Goal: Information Seeking & Learning: Learn about a topic

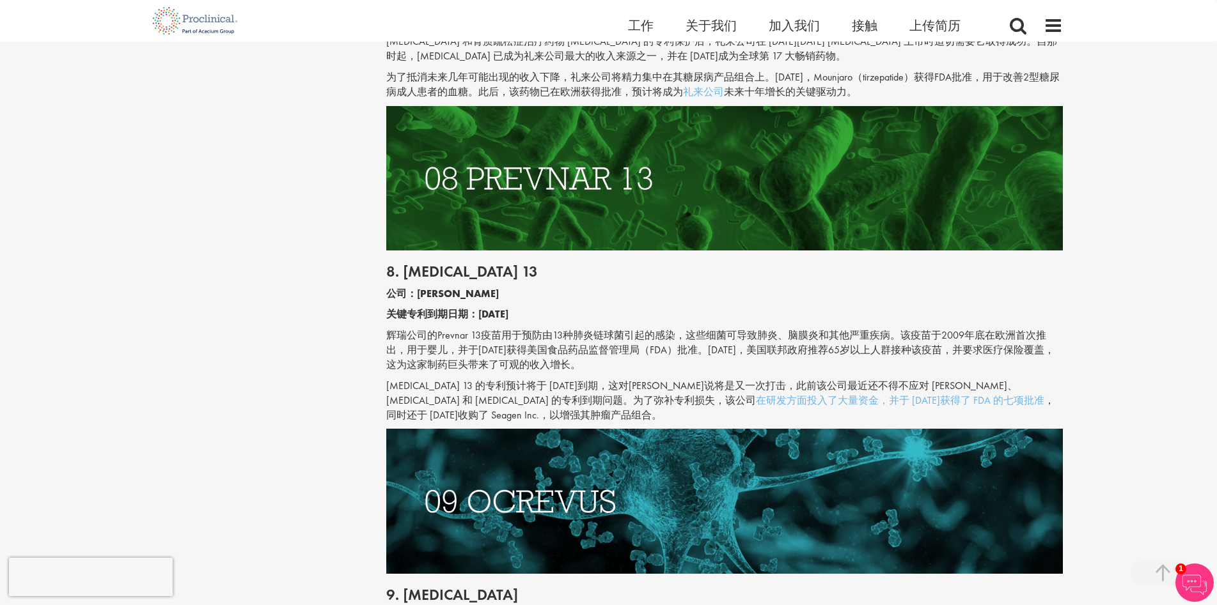
scroll to position [3325, 0]
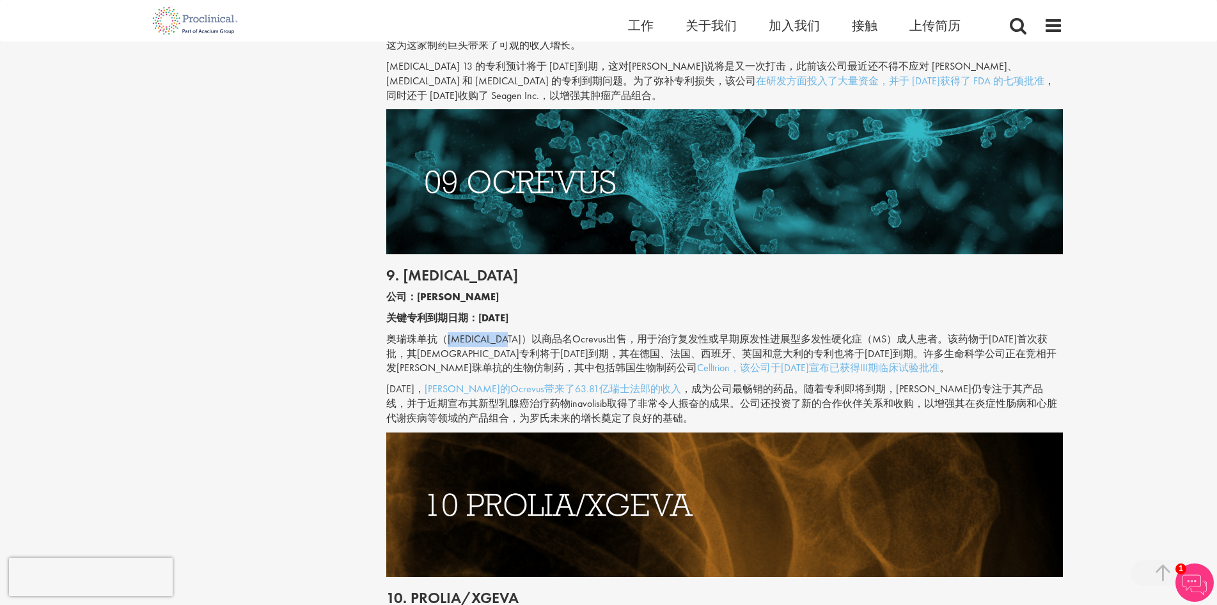
drag, startPoint x: 449, startPoint y: 310, endPoint x: 500, endPoint y: 309, distance: 51.2
click at [500, 332] on font "奥瑞珠单抗（[MEDICAL_DATA]）以商品名Ocrevus出售，用于治疗复发性或早期原发性进展型多发性硬化症（MS）成人患者。该药物于[DATE]首次获…" at bounding box center [721, 353] width 670 height 43
copy font "[MEDICAL_DATA]"
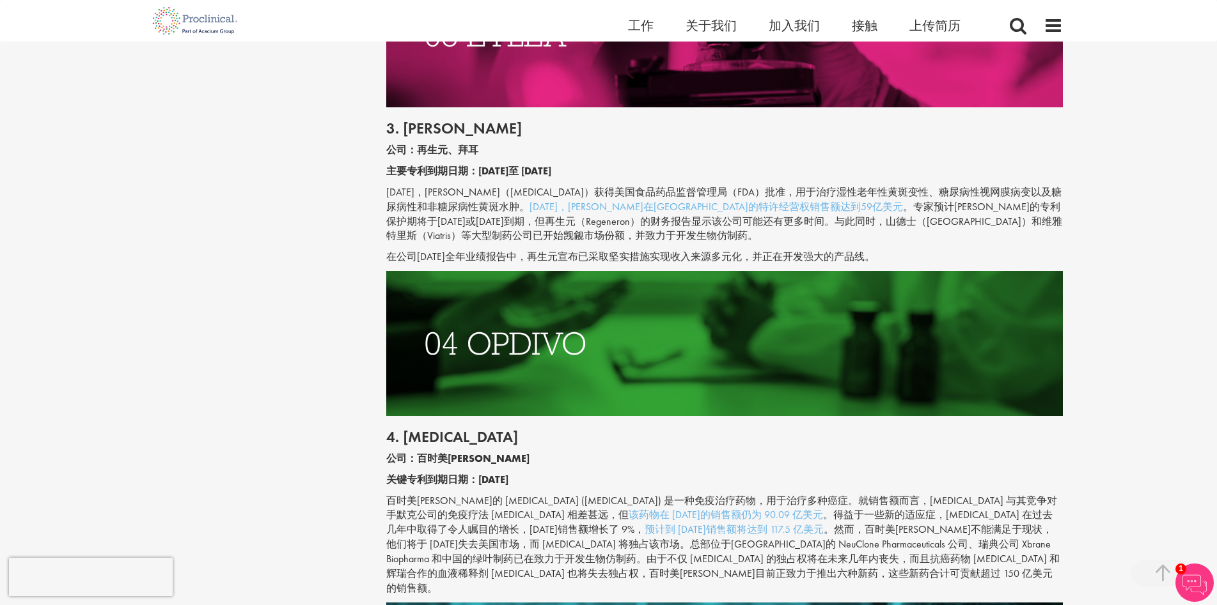
scroll to position [1535, 0]
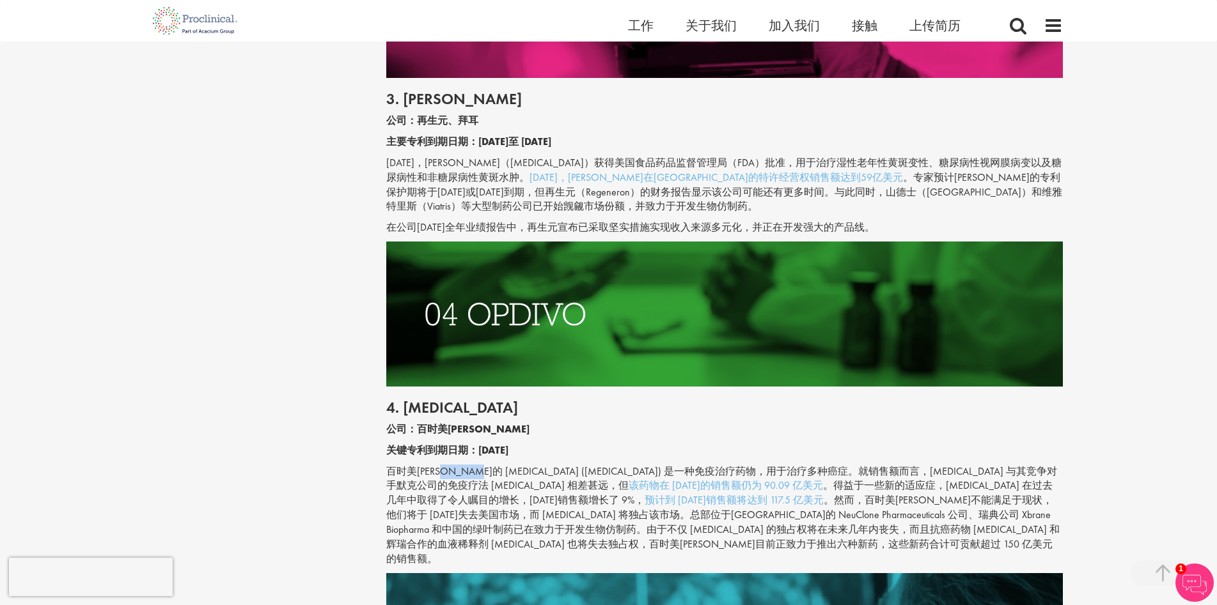
drag, startPoint x: 461, startPoint y: 486, endPoint x: 487, endPoint y: 487, distance: 26.2
click at [488, 486] on font "百时美[PERSON_NAME]的 [MEDICAL_DATA] ([MEDICAL_DATA]) 是一种免疫治疗药物，用于治疗多种癌症。就销售额而言，[ME…" at bounding box center [721, 479] width 671 height 28
copy font "Opdiv"
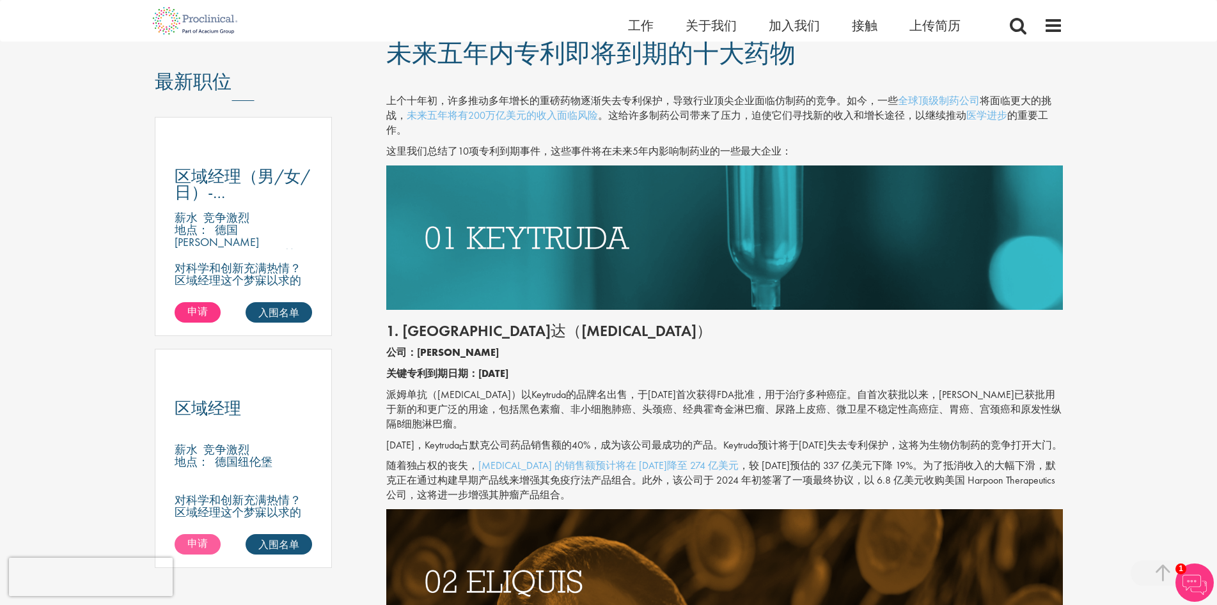
scroll to position [639, 0]
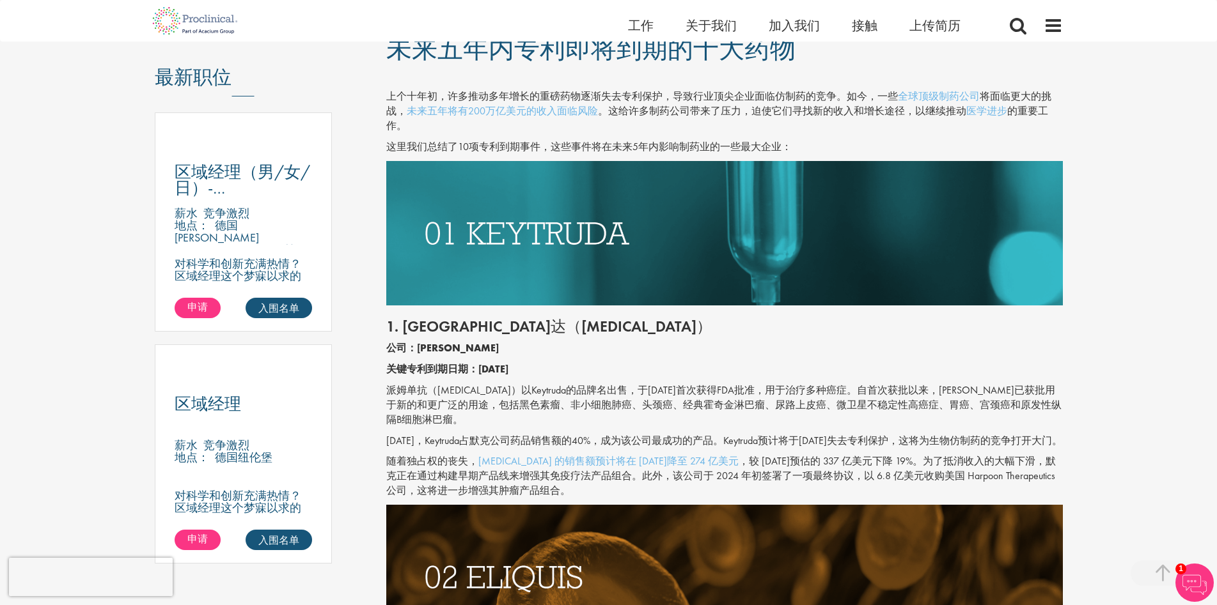
click at [446, 361] on div "1. [PERSON_NAME]（[MEDICAL_DATA]） 公司：默克公司 关键专利到期日期：[DATE] 派姆单抗（[MEDICAL_DATA]）以K…" at bounding box center [725, 405] width 696 height 199
drag, startPoint x: 463, startPoint y: 327, endPoint x: 488, endPoint y: 336, distance: 27.3
click at [518, 333] on font "1. [GEOGRAPHIC_DATA]达（[MEDICAL_DATA]）" at bounding box center [548, 326] width 325 height 20
drag, startPoint x: 404, startPoint y: 322, endPoint x: 557, endPoint y: 325, distance: 152.8
click at [557, 325] on h2 "1. [GEOGRAPHIC_DATA]达（[MEDICAL_DATA]）" at bounding box center [724, 326] width 676 height 17
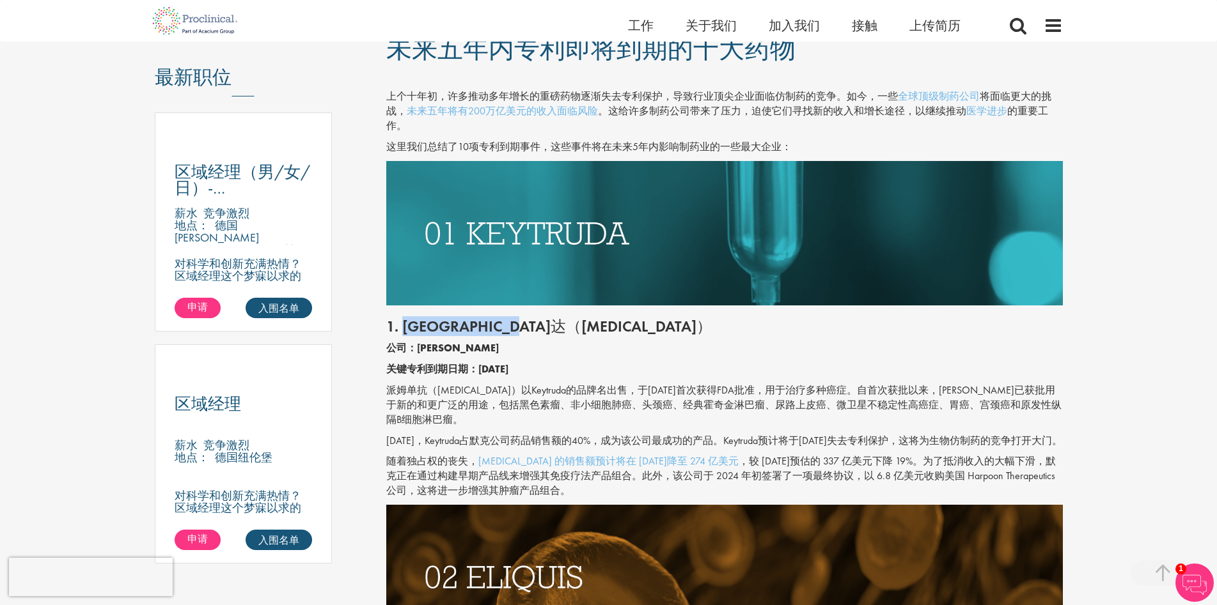
copy font "[PERSON_NAME]（[MEDICAL_DATA]）"
click at [398, 443] on font "[DATE]，Keytruda占默克公司药品销售额的40%，成为该公司最成功的产品。Keytruda预计将于[DATE]失去专利保护，这将为生物仿制药的竞争打…" at bounding box center [724, 440] width 676 height 13
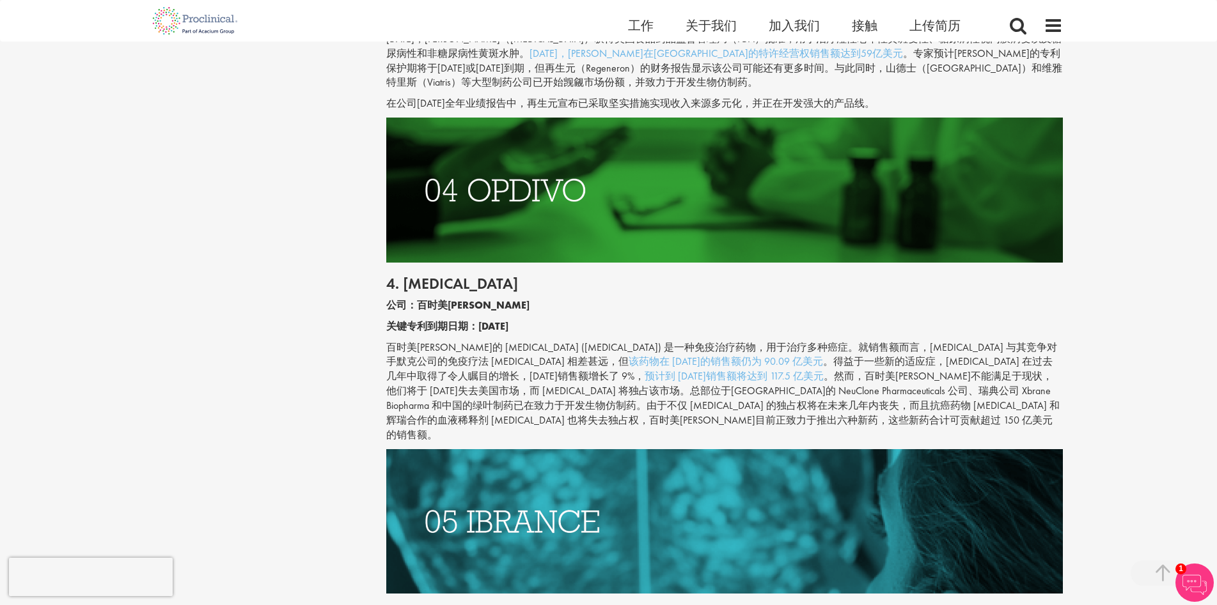
scroll to position [1662, 0]
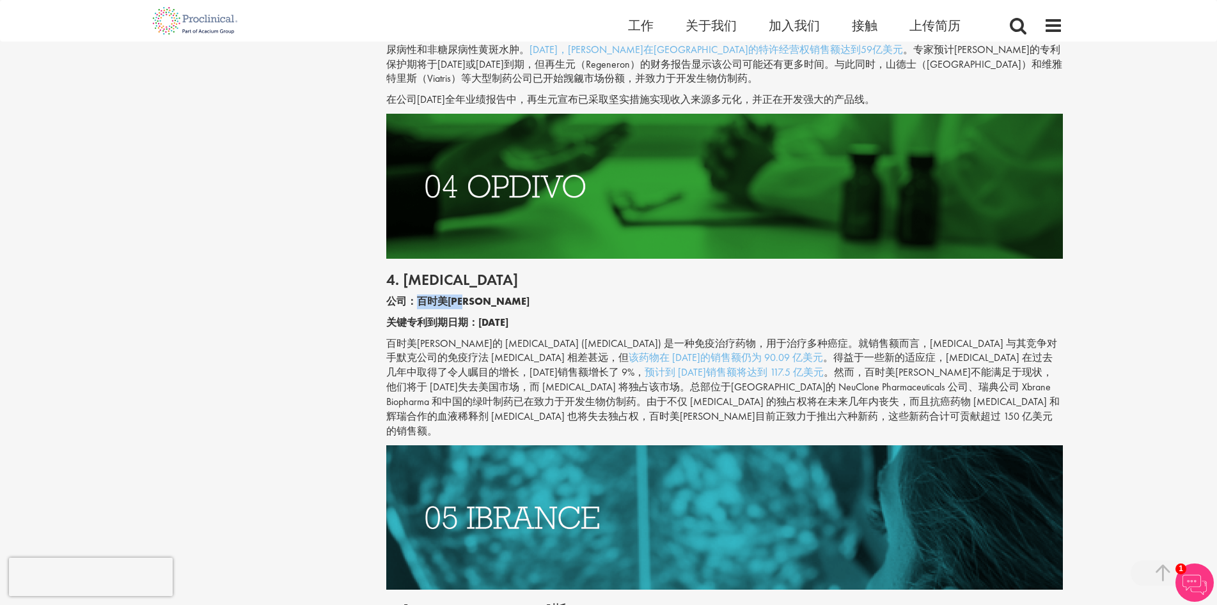
drag, startPoint x: 414, startPoint y: 318, endPoint x: 493, endPoint y: 318, distance: 78.6
click at [493, 309] on p "公司：百时美[PERSON_NAME]" at bounding box center [724, 302] width 676 height 15
copy font "百时美[PERSON_NAME]"
click at [331, 376] on div "内容类型 测验 博客 指南和报告 视频 信息图表 案例研究 新闻稿 标签 职业建议 承包/自由职业 数字健康" at bounding box center [608, 528] width 927 height 4109
drag, startPoint x: 459, startPoint y: 357, endPoint x: 445, endPoint y: 358, distance: 14.1
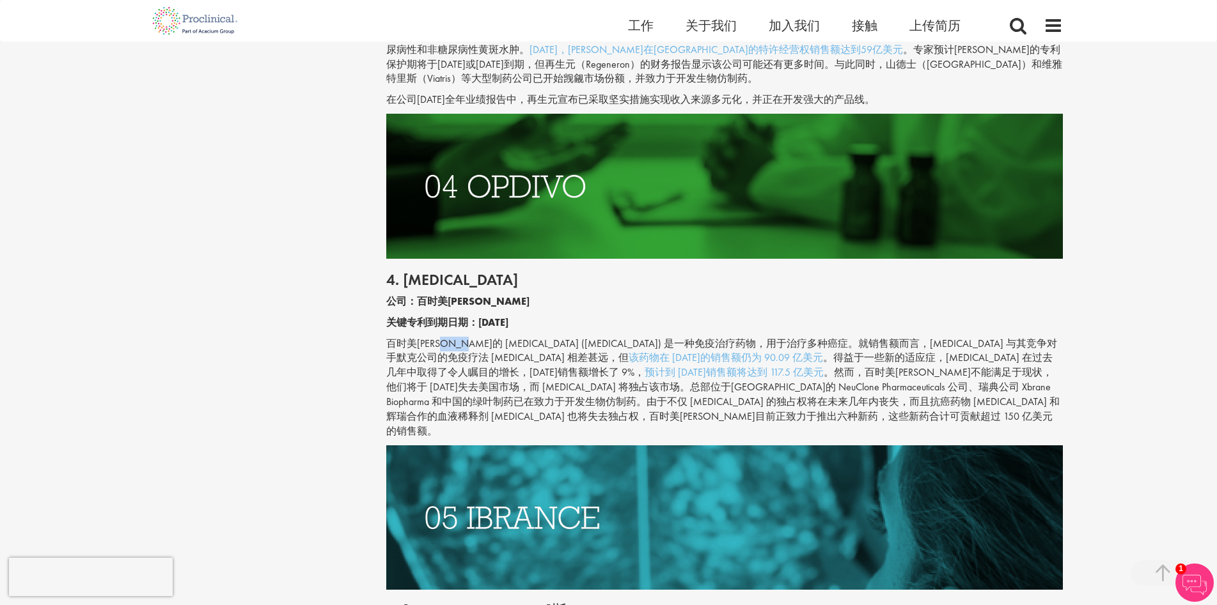
click at [467, 357] on font "百时美[PERSON_NAME]的 [MEDICAL_DATA] ([MEDICAL_DATA]) 是一种免疫治疗药物，用于治疗多种癌症。就销售额而言，[ME…" at bounding box center [721, 351] width 671 height 28
click at [470, 357] on font "百时美[PERSON_NAME]的 [MEDICAL_DATA] ([MEDICAL_DATA]) 是一种免疫治疗药物，用于治疗多种癌症。就销售额而言，[ME…" at bounding box center [721, 351] width 671 height 28
drag, startPoint x: 459, startPoint y: 358, endPoint x: 492, endPoint y: 356, distance: 33.3
click at [492, 356] on font "百时美[PERSON_NAME]的 [MEDICAL_DATA] ([MEDICAL_DATA]) 是一种免疫治疗药物，用于治疗多种癌症。就销售额而言，[ME…" at bounding box center [721, 351] width 671 height 28
copy font "[MEDICAL_DATA]"
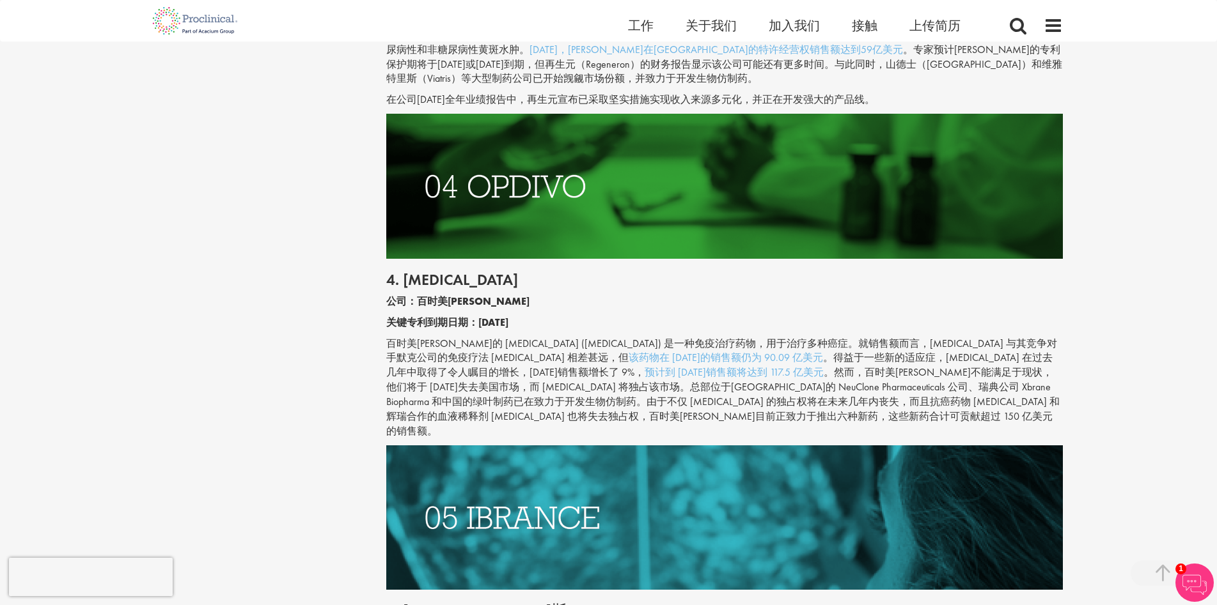
click at [249, 379] on div "内容类型 测验 博客 指南和报告 视频 信息图表 案例研究 新闻稿 标签 职业建议 承包/自由职业 数字健康" at bounding box center [608, 528] width 927 height 4109
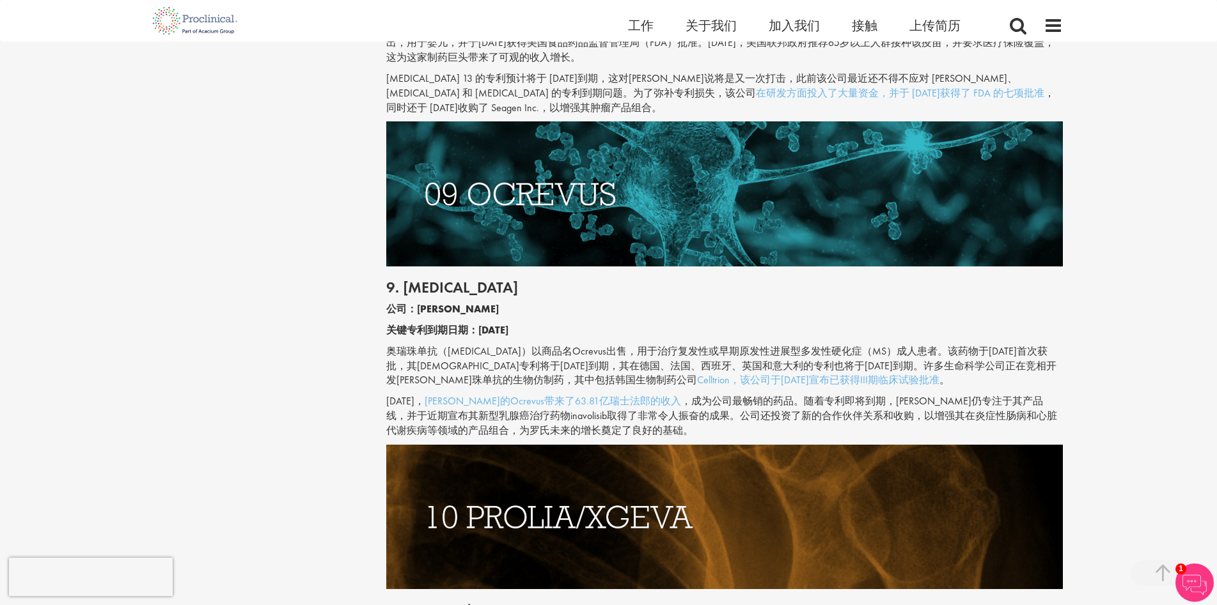
scroll to position [3325, 0]
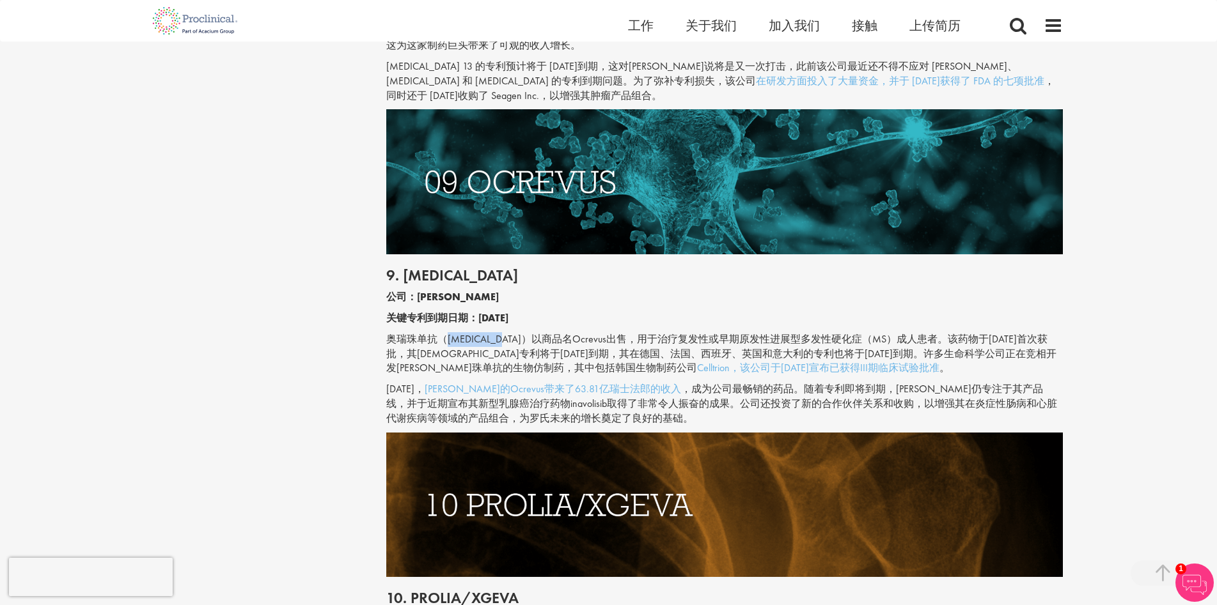
drag, startPoint x: 446, startPoint y: 310, endPoint x: 432, endPoint y: 316, distance: 15.2
click at [488, 332] on font "奥瑞珠单抗（[MEDICAL_DATA]）以商品名Ocrevus出售，用于治疗复发性或早期原发性进展型多发性硬化症（MS）成人患者。该药物于[DATE]首次获…" at bounding box center [721, 353] width 670 height 43
drag, startPoint x: 387, startPoint y: 309, endPoint x: 510, endPoint y: 311, distance: 122.1
click at [507, 332] on font "奥瑞珠单抗（[MEDICAL_DATA]）以商品名Ocrevus出售，用于治疗复发性或早期原发性进展型多发性硬化症（MS）成人患者。该药物于[DATE]首次获…" at bounding box center [721, 353] width 670 height 43
copy font "奥瑞珠单抗（[MEDICAL_DATA]）"
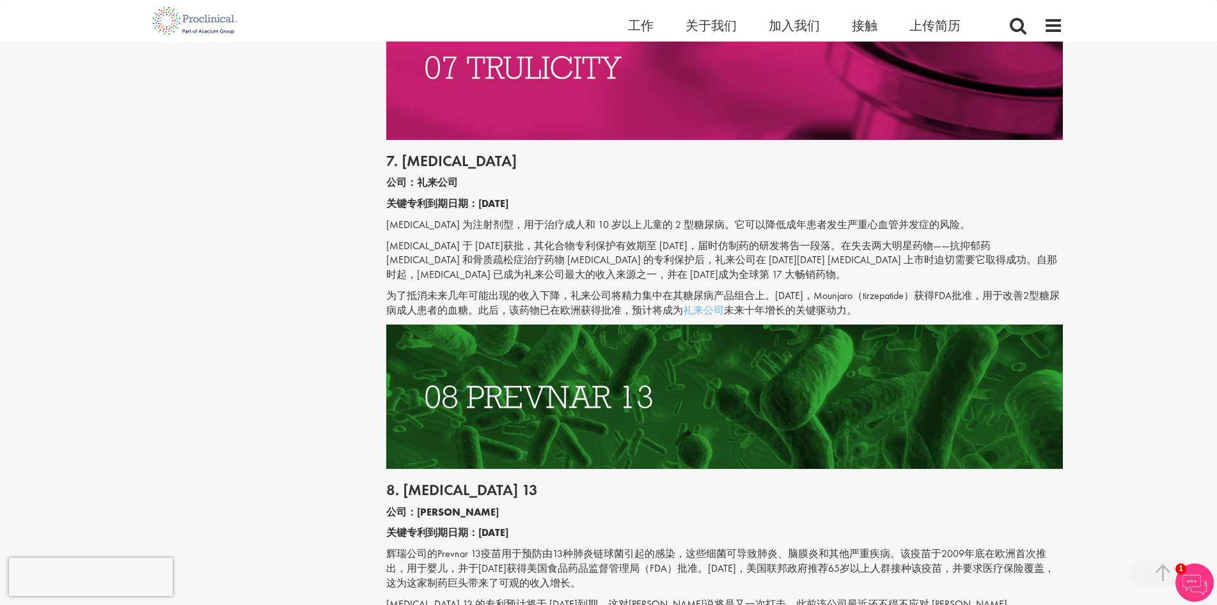
scroll to position [2685, 0]
